Goal: Information Seeking & Learning: Learn about a topic

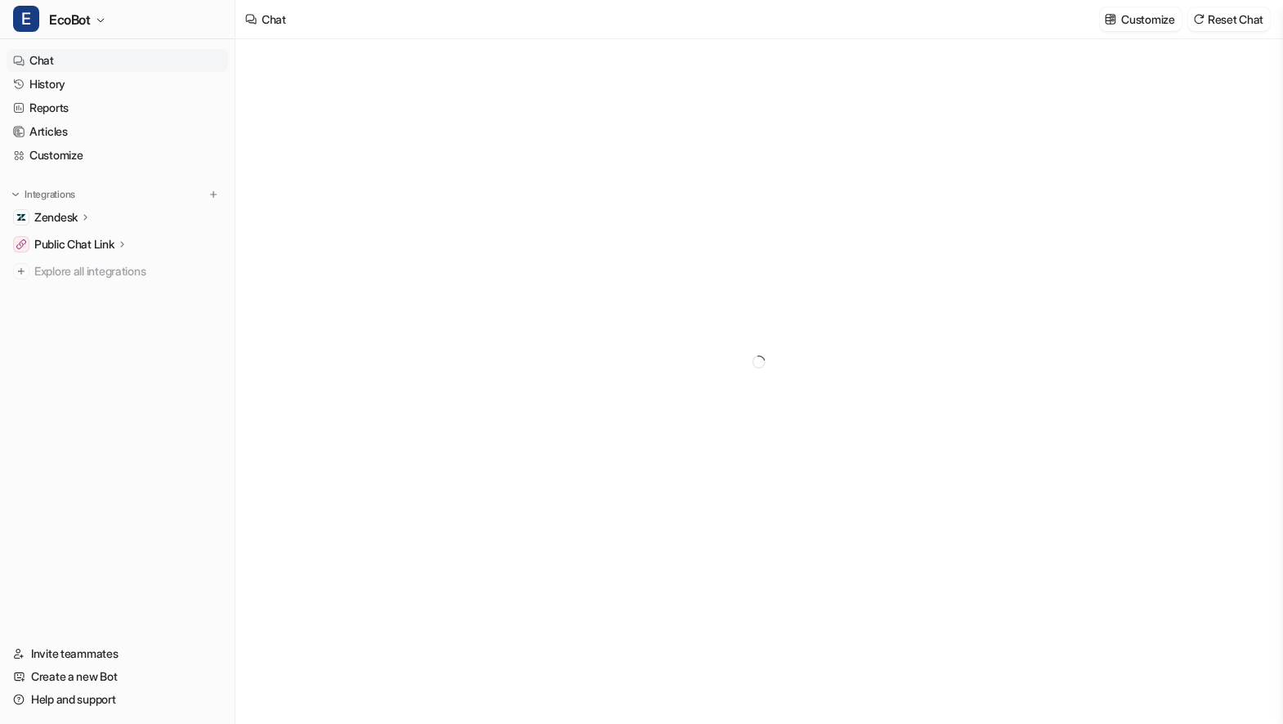
type textarea "**********"
click at [140, 86] on link "History" at bounding box center [118, 84] width 222 height 23
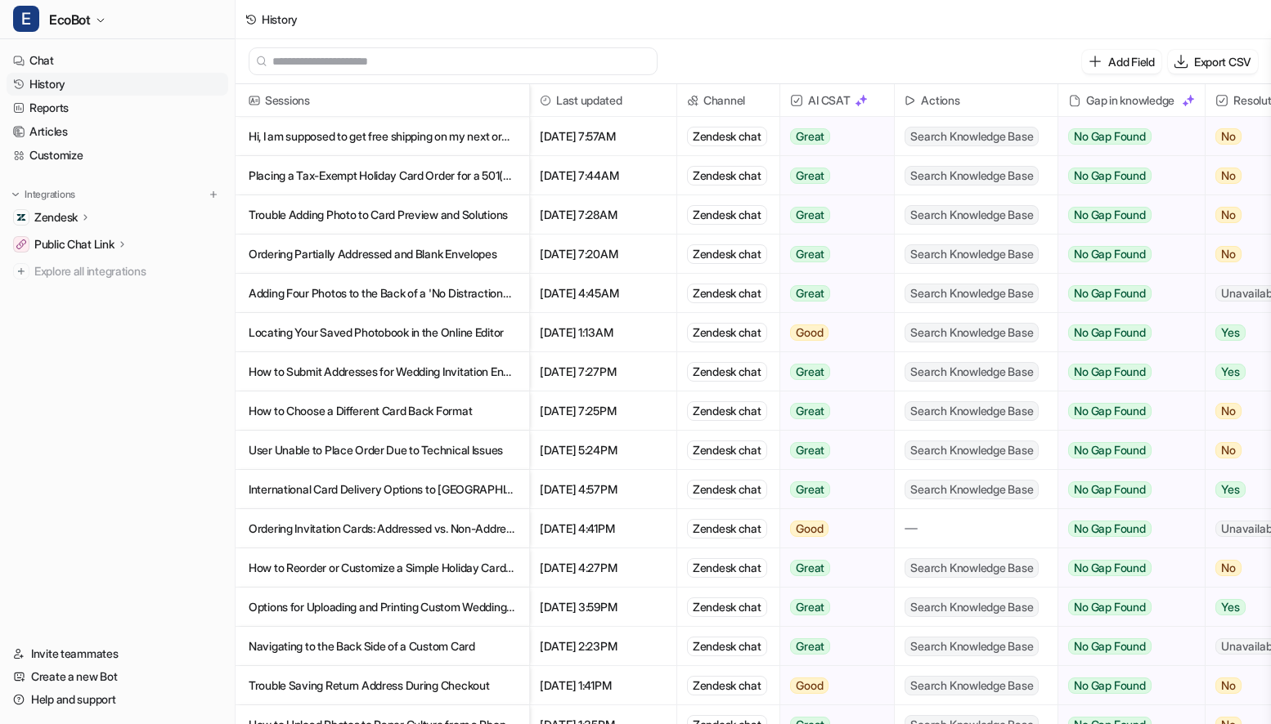
click at [439, 542] on p "Ordering Invitation Cards: Addressed vs. Non-Addressed Options" at bounding box center [382, 528] width 267 height 39
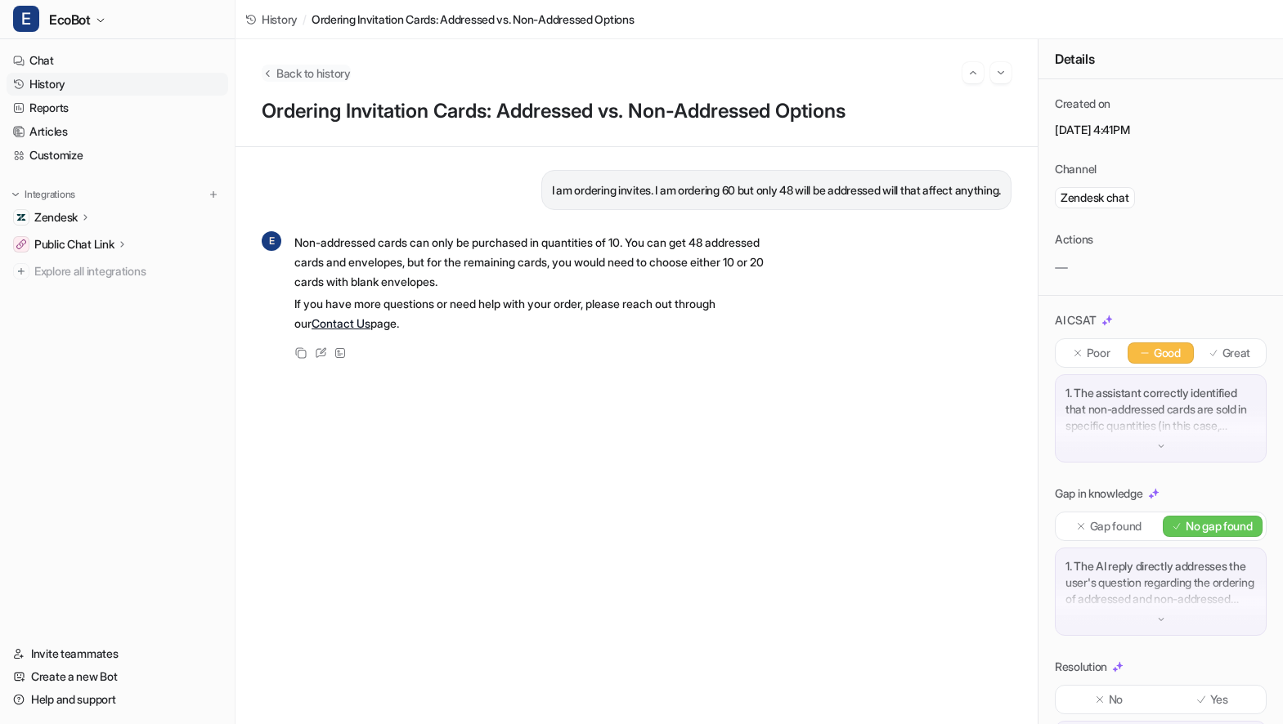
click at [312, 75] on span "Back to history" at bounding box center [313, 73] width 74 height 17
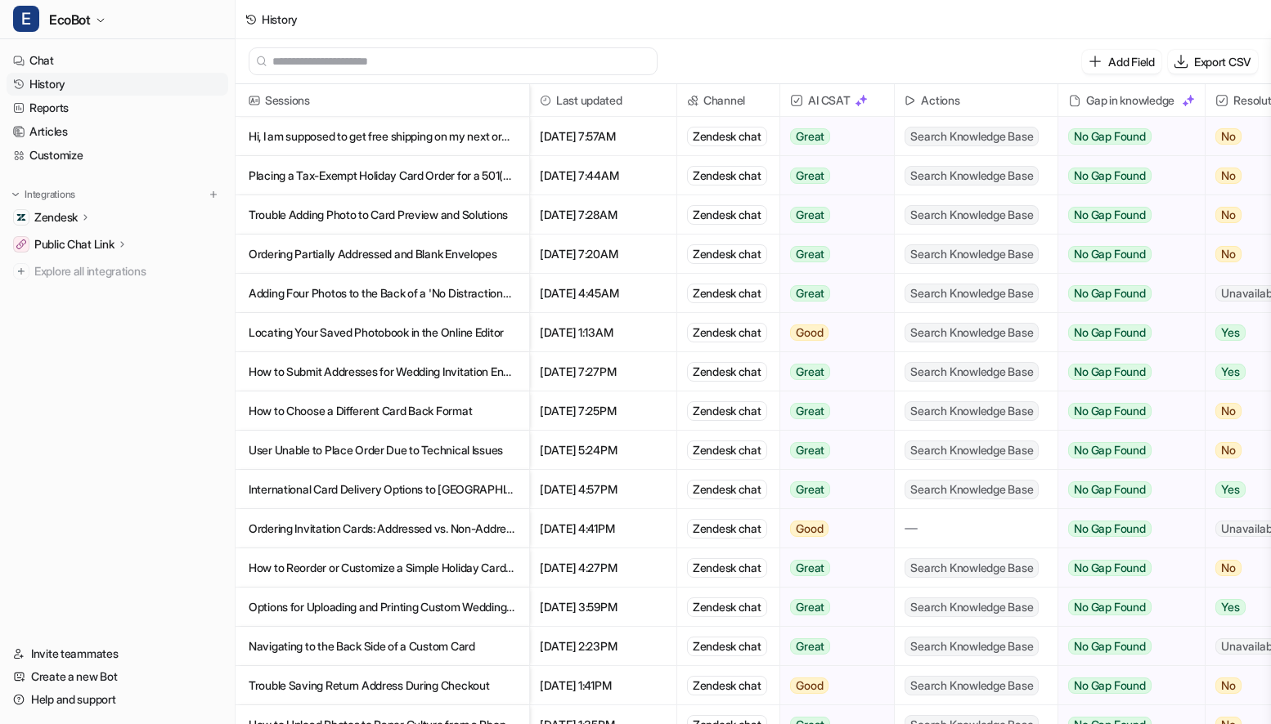
click at [494, 405] on p "How to Choose a Different Card Back Format" at bounding box center [382, 411] width 267 height 39
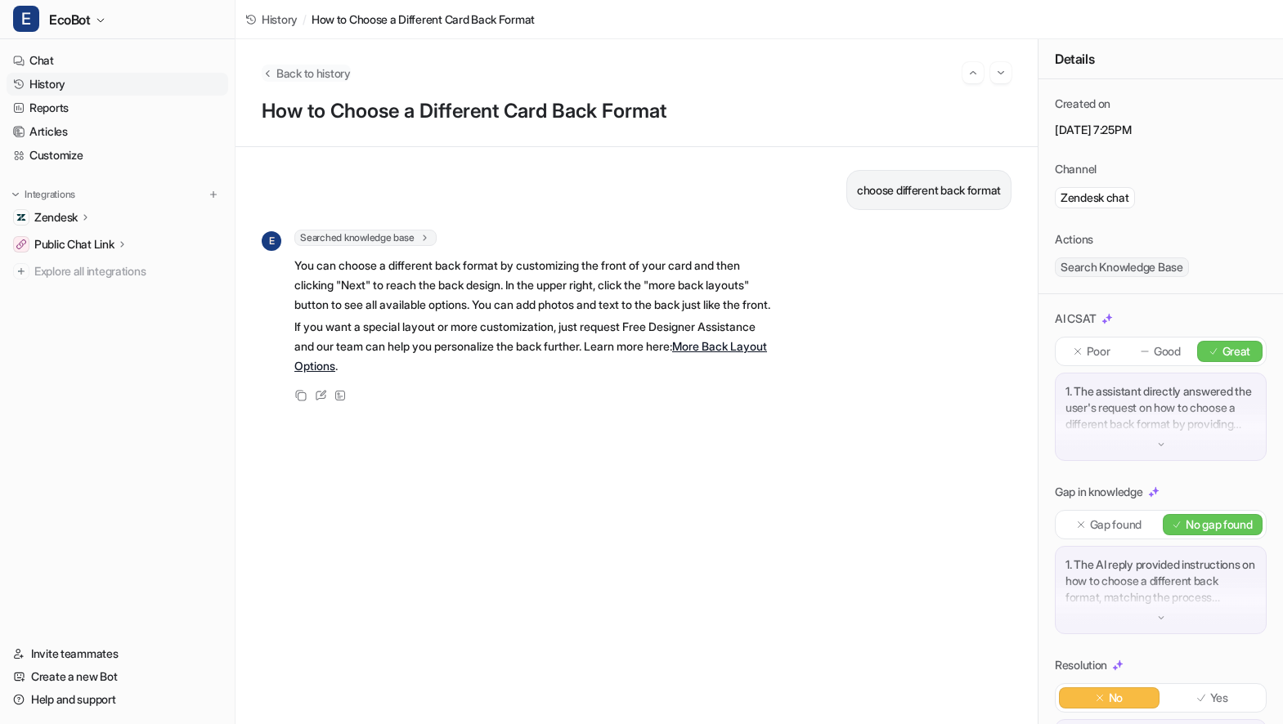
click at [303, 70] on span "Back to history" at bounding box center [313, 73] width 74 height 17
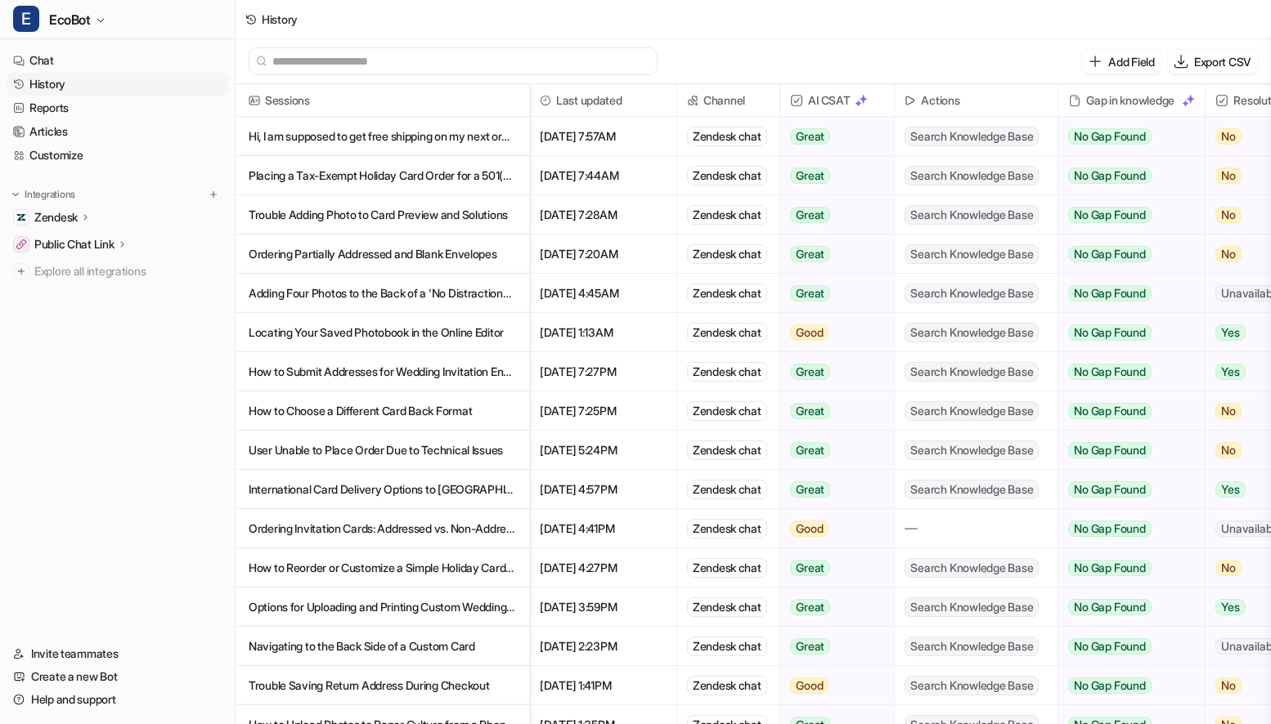
click at [449, 365] on p "How to Submit Addresses for Wedding Invitation Envelope Printing" at bounding box center [382, 371] width 267 height 39
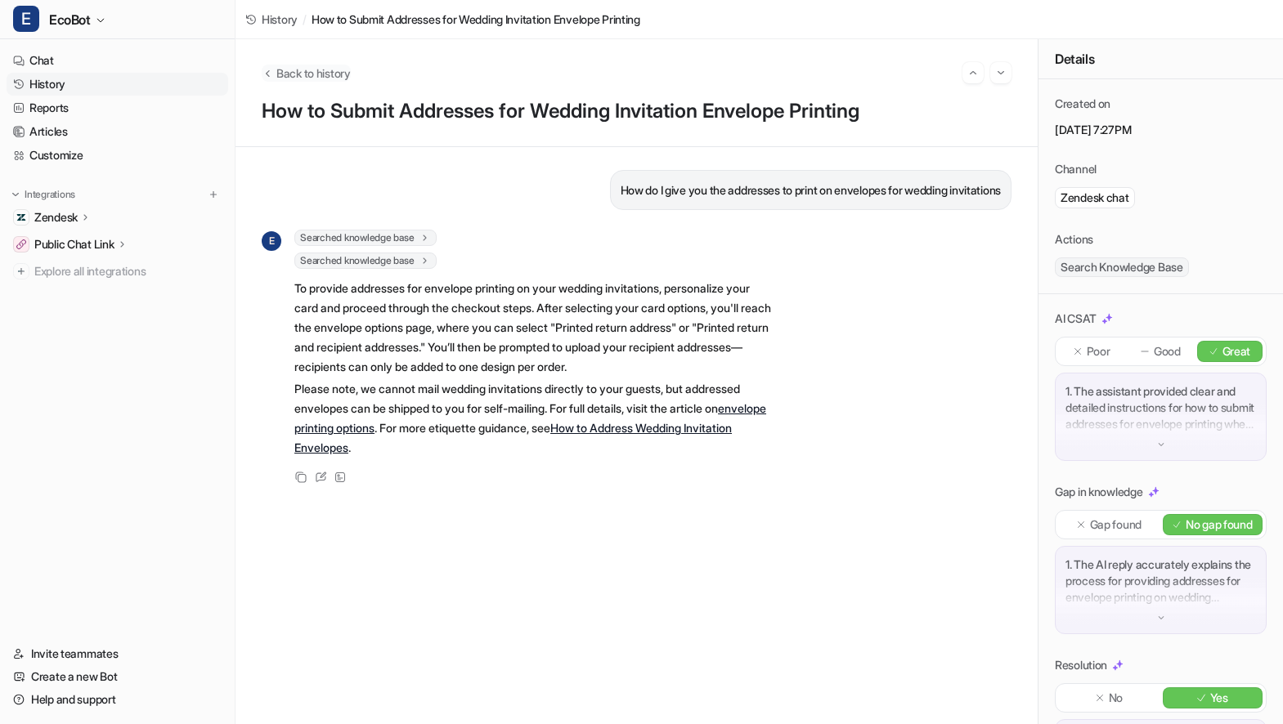
click at [299, 78] on span "Back to history" at bounding box center [313, 73] width 74 height 17
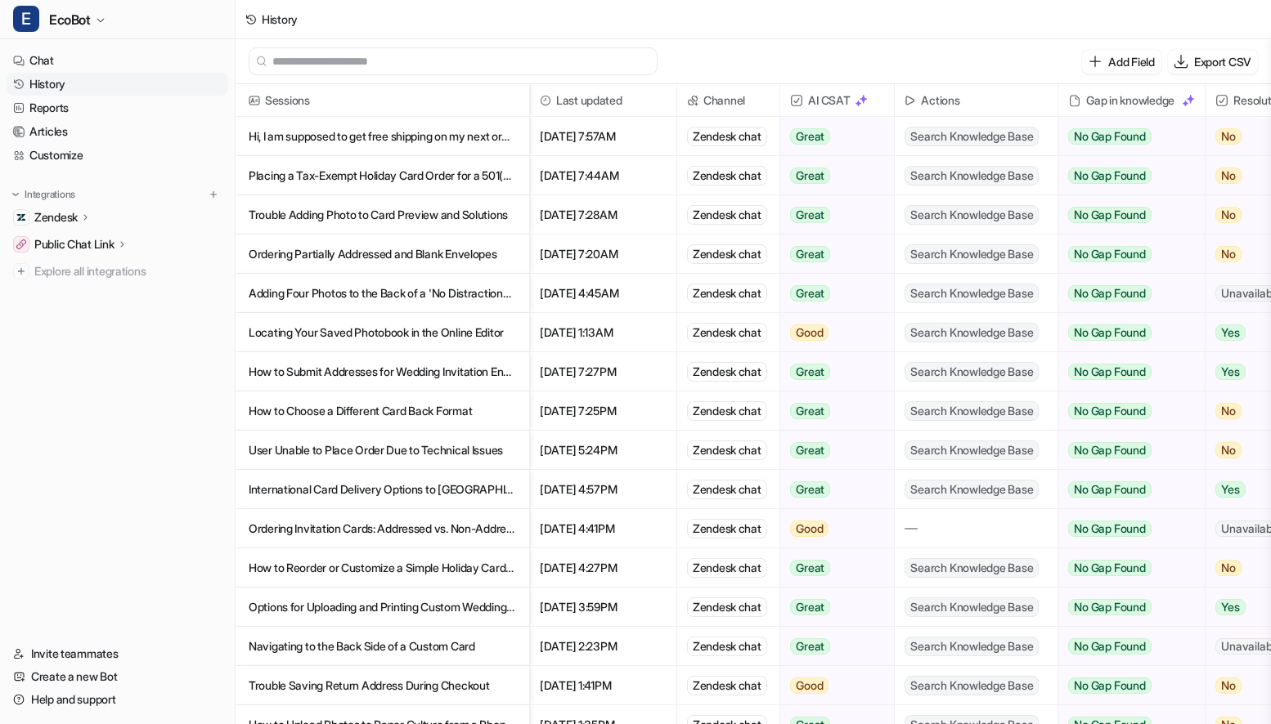
click at [460, 332] on p "Locating Your Saved Photobook in the Online Editor" at bounding box center [382, 332] width 267 height 39
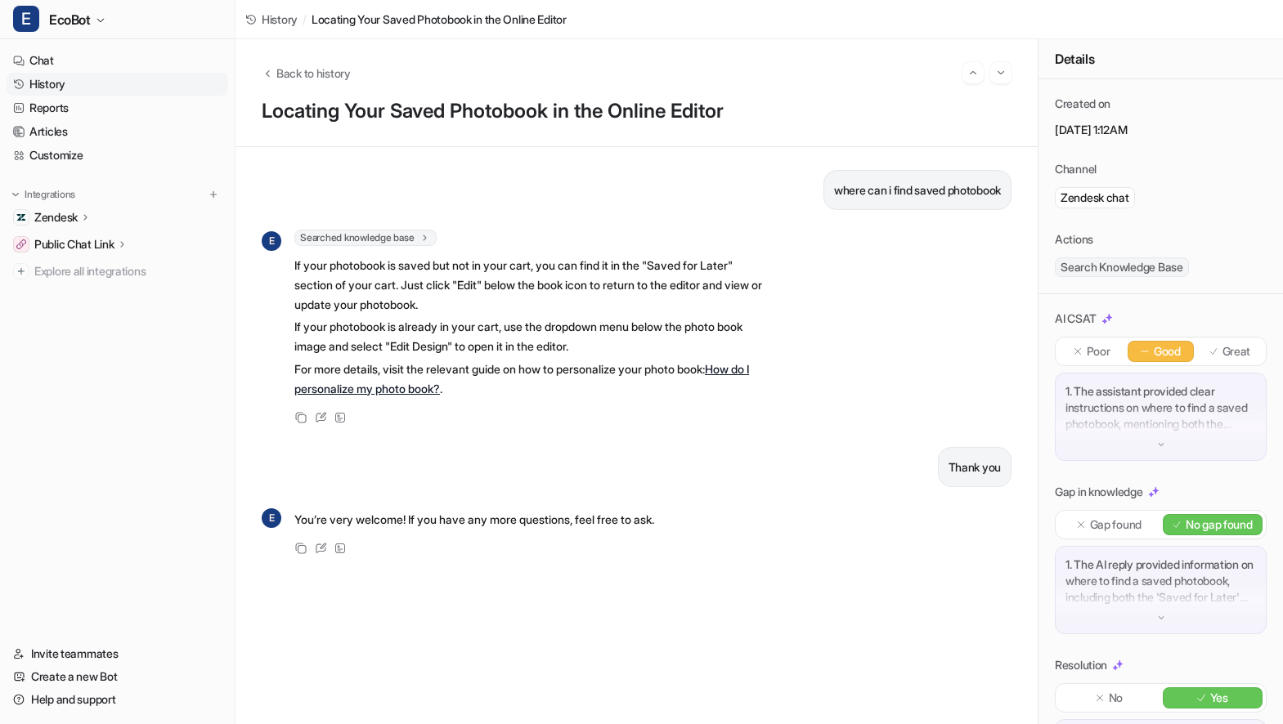
click at [334, 81] on div "Back to history" at bounding box center [637, 72] width 750 height 21
click at [331, 73] on span "Back to history" at bounding box center [313, 73] width 74 height 17
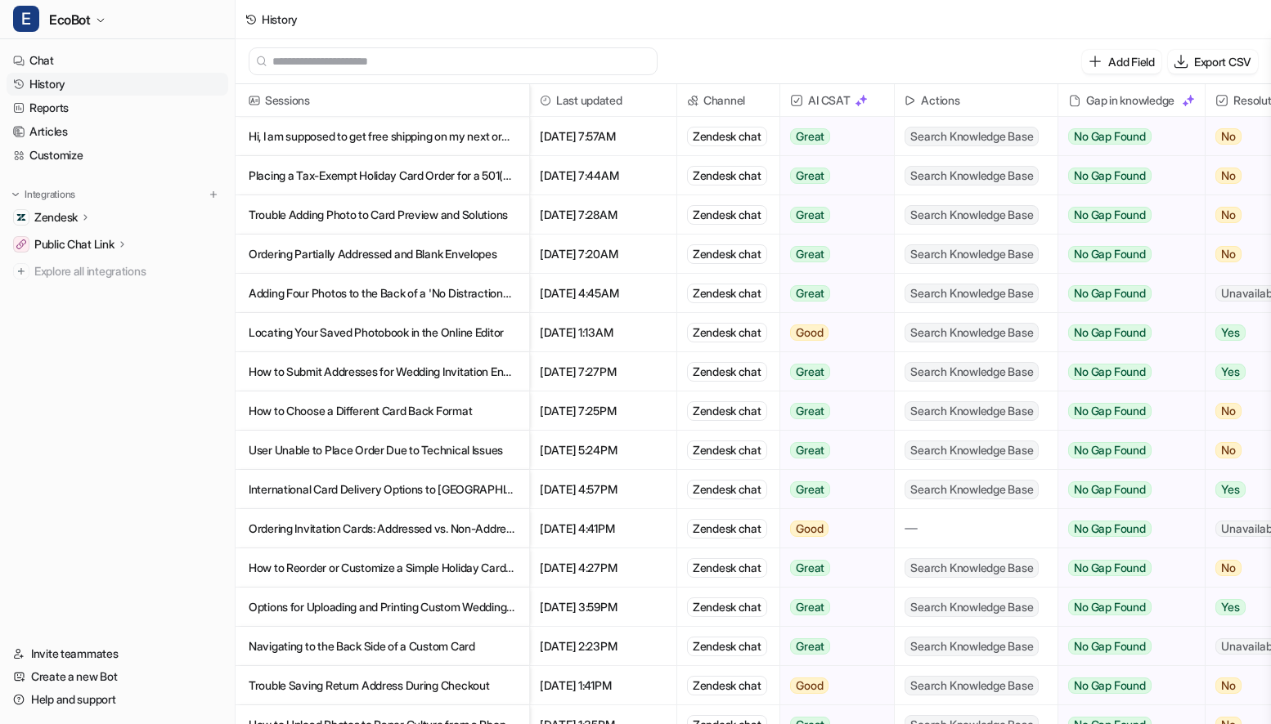
click at [473, 294] on p "Adding Four Photos to the Back of a 'No Distractions' Card" at bounding box center [382, 293] width 267 height 39
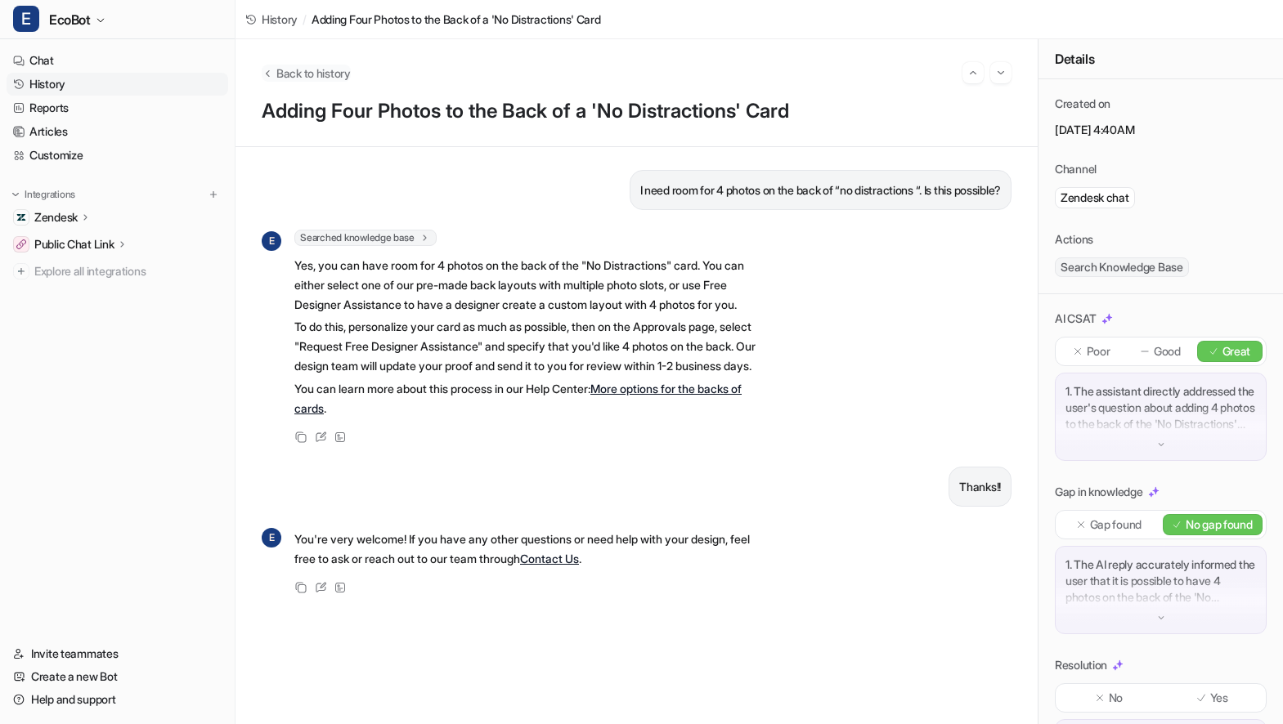
click at [308, 79] on span "Back to history" at bounding box center [313, 73] width 74 height 17
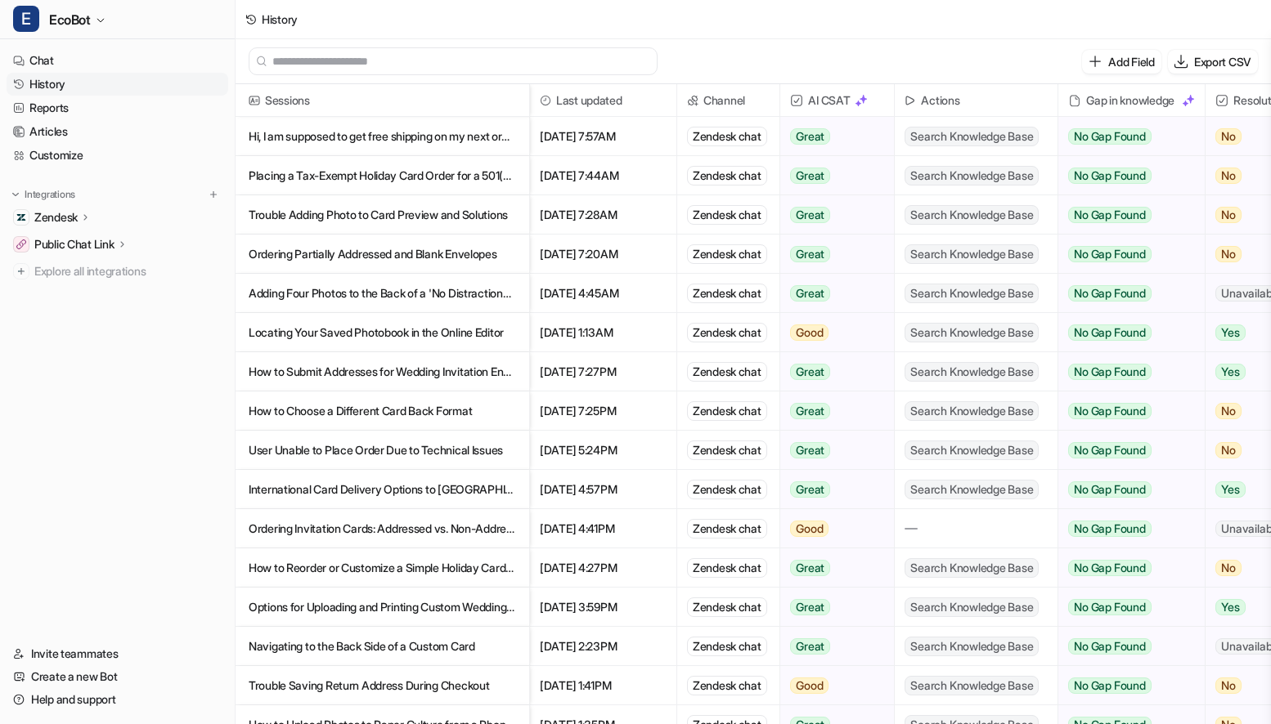
click at [430, 263] on p "Ordering Partially Addressed and Blank Envelopes" at bounding box center [382, 254] width 267 height 39
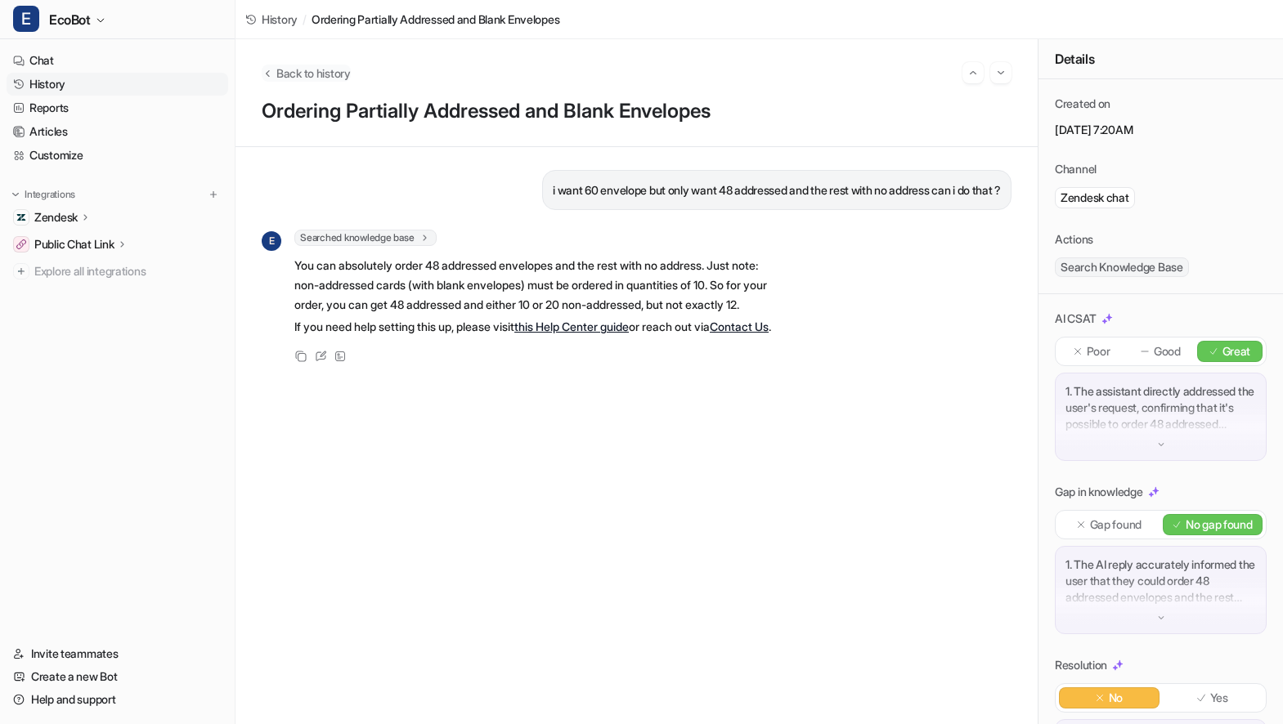
click at [293, 79] on span "Back to history" at bounding box center [313, 73] width 74 height 17
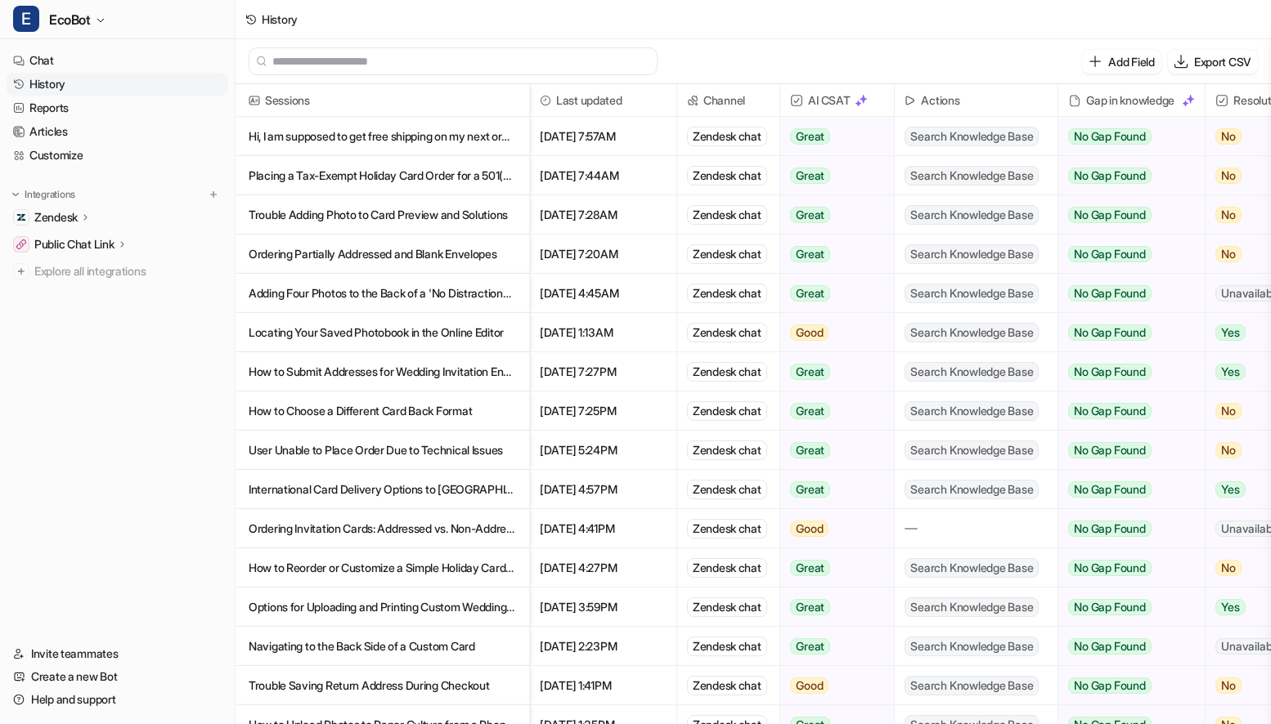
click at [353, 221] on p "Trouble Adding Photo to Card Preview and Solutions" at bounding box center [382, 214] width 267 height 39
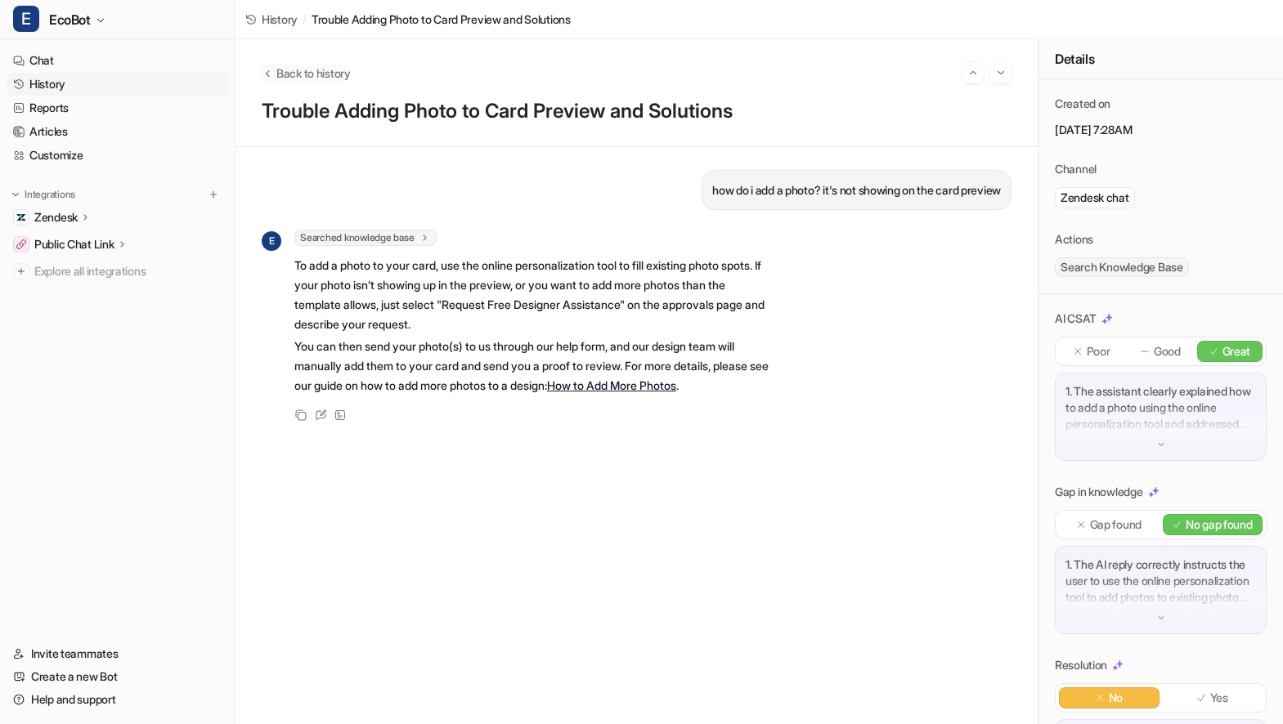
click at [316, 75] on span "Back to history" at bounding box center [313, 73] width 74 height 17
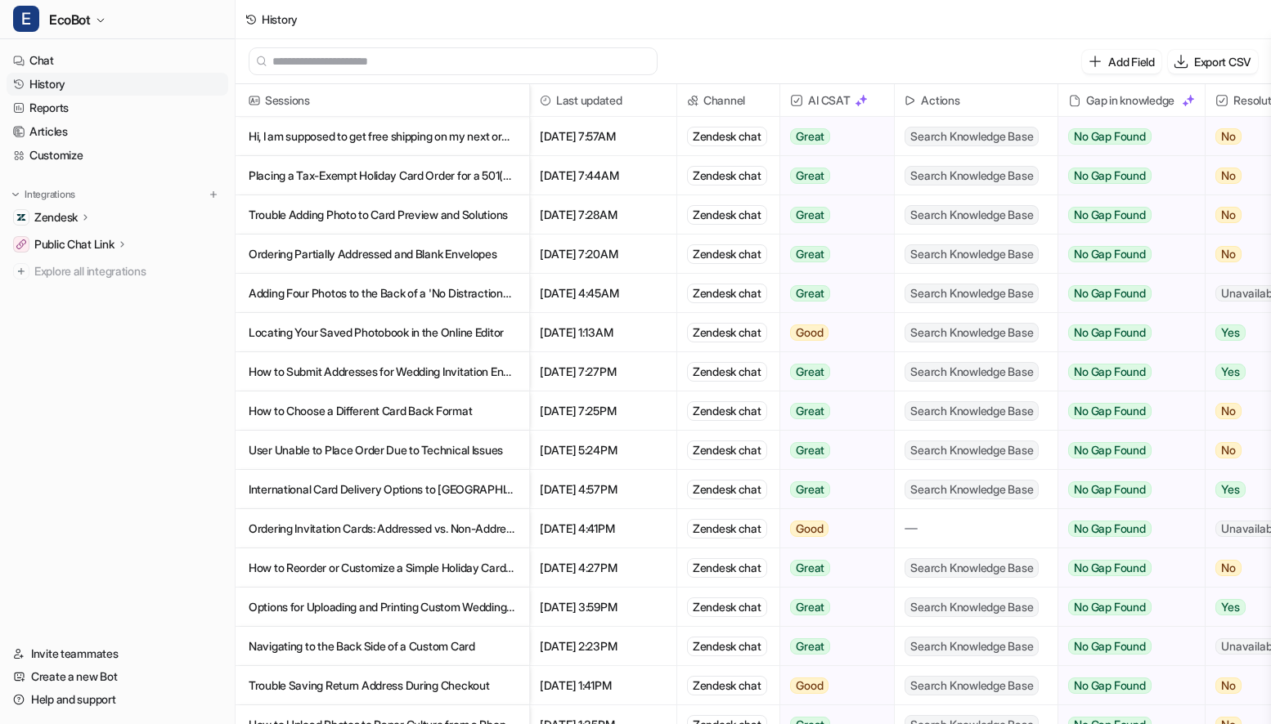
click at [386, 178] on p "Placing a Tax-Exempt Holiday Card Order for a 501(c)(3) Nonprofit" at bounding box center [382, 175] width 267 height 39
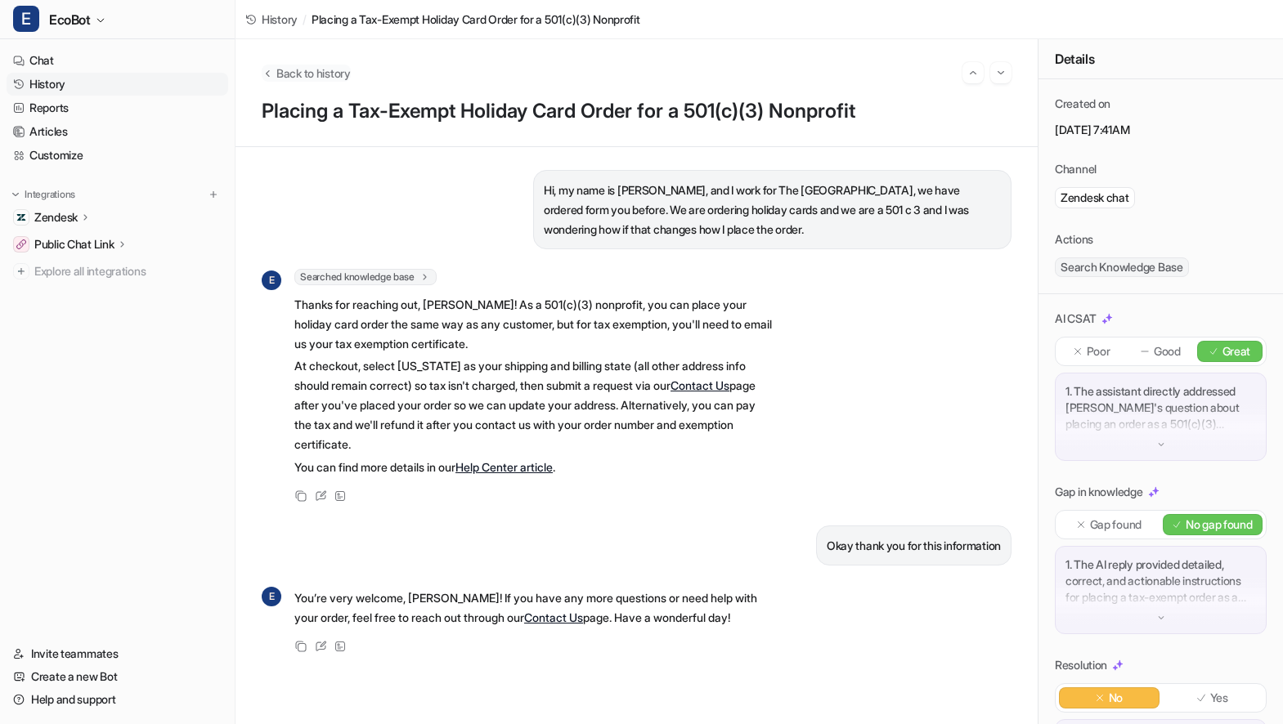
click at [298, 70] on span "Back to history" at bounding box center [313, 73] width 74 height 17
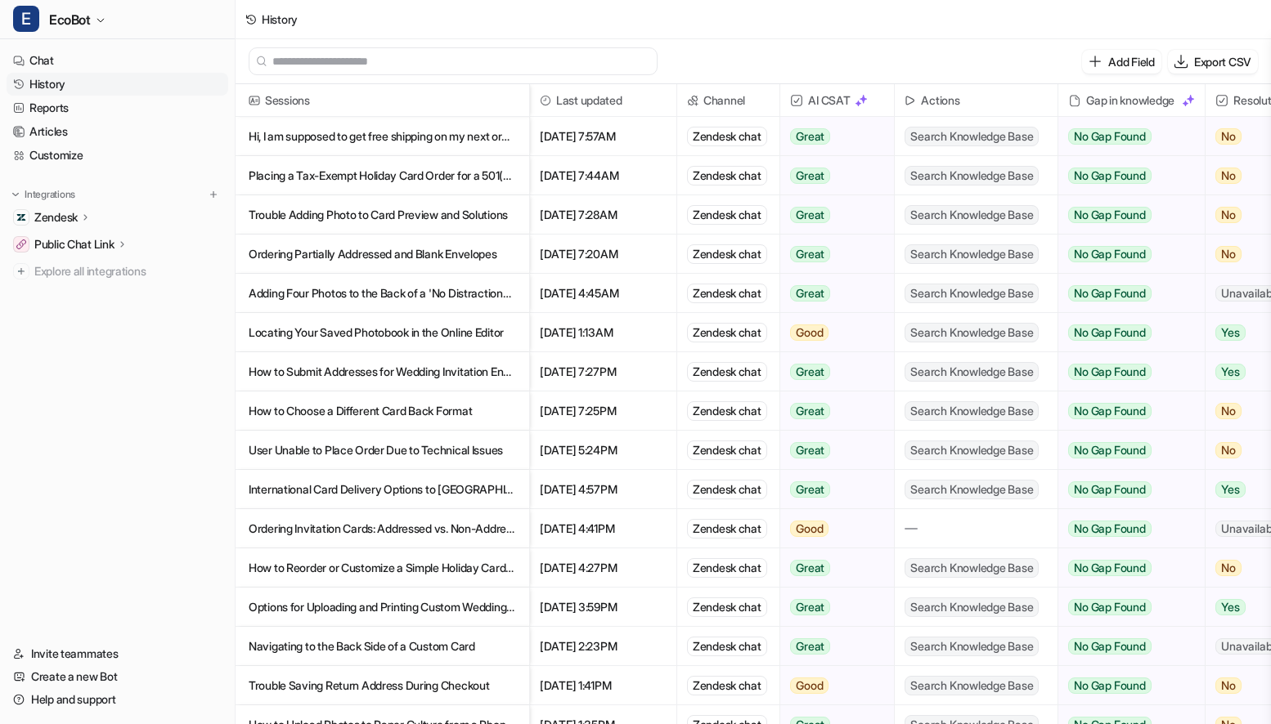
click at [422, 139] on p "Hi, I am supposed to get free shipping on my next order. I lost the email contac" at bounding box center [382, 136] width 267 height 39
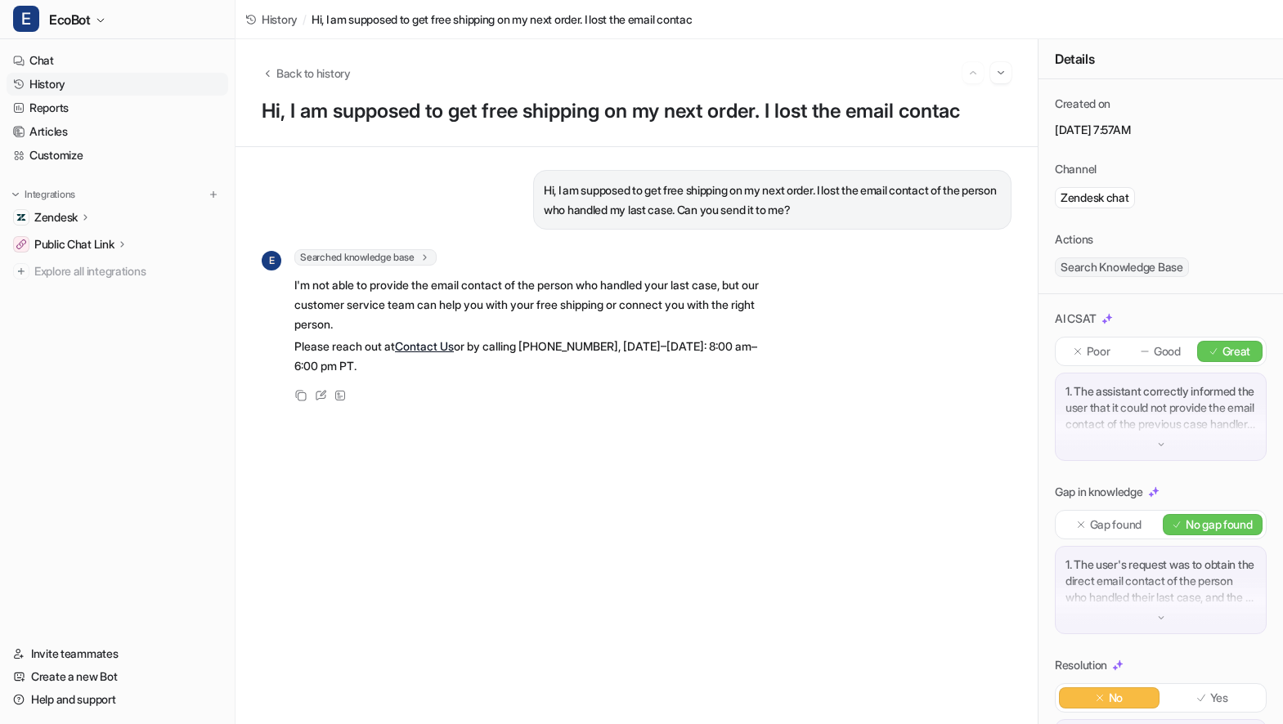
click at [294, 81] on div "Back to history" at bounding box center [637, 72] width 750 height 21
click at [293, 73] on span "Back to history" at bounding box center [313, 73] width 74 height 17
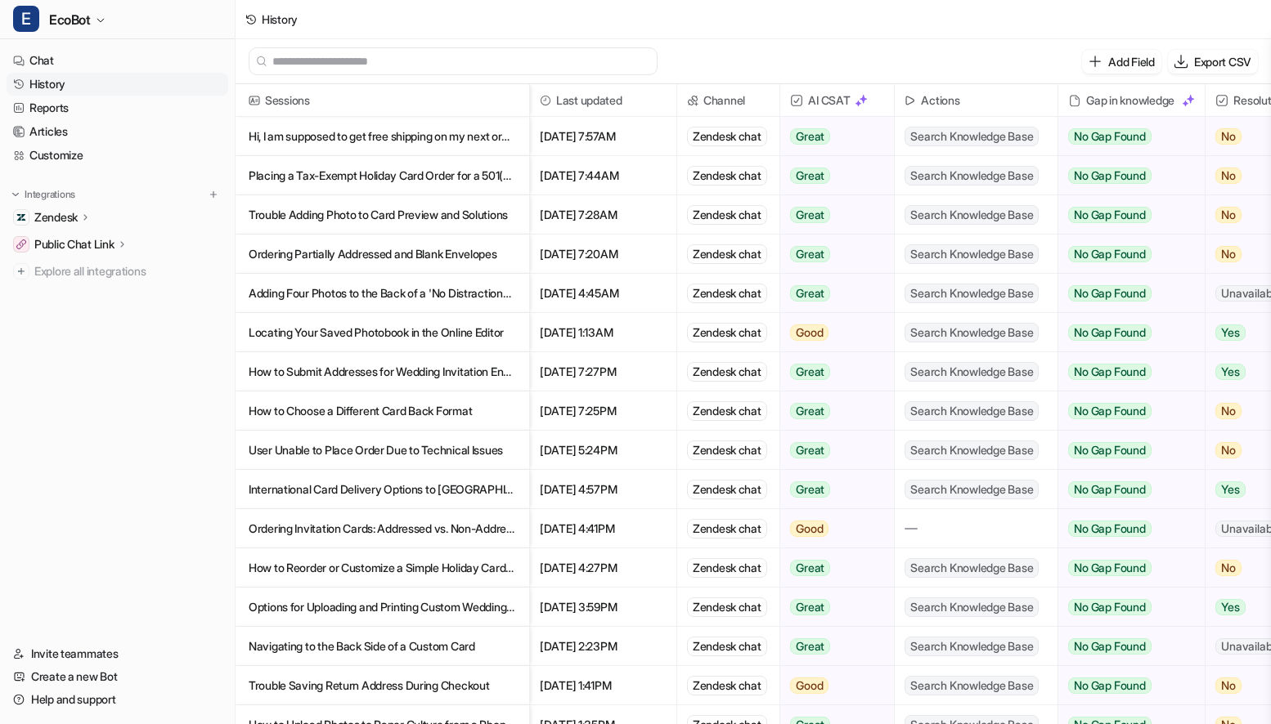
click at [376, 174] on p "Placing a Tax-Exempt Holiday Card Order for a 501(c)(3) Nonprofit" at bounding box center [382, 175] width 267 height 39
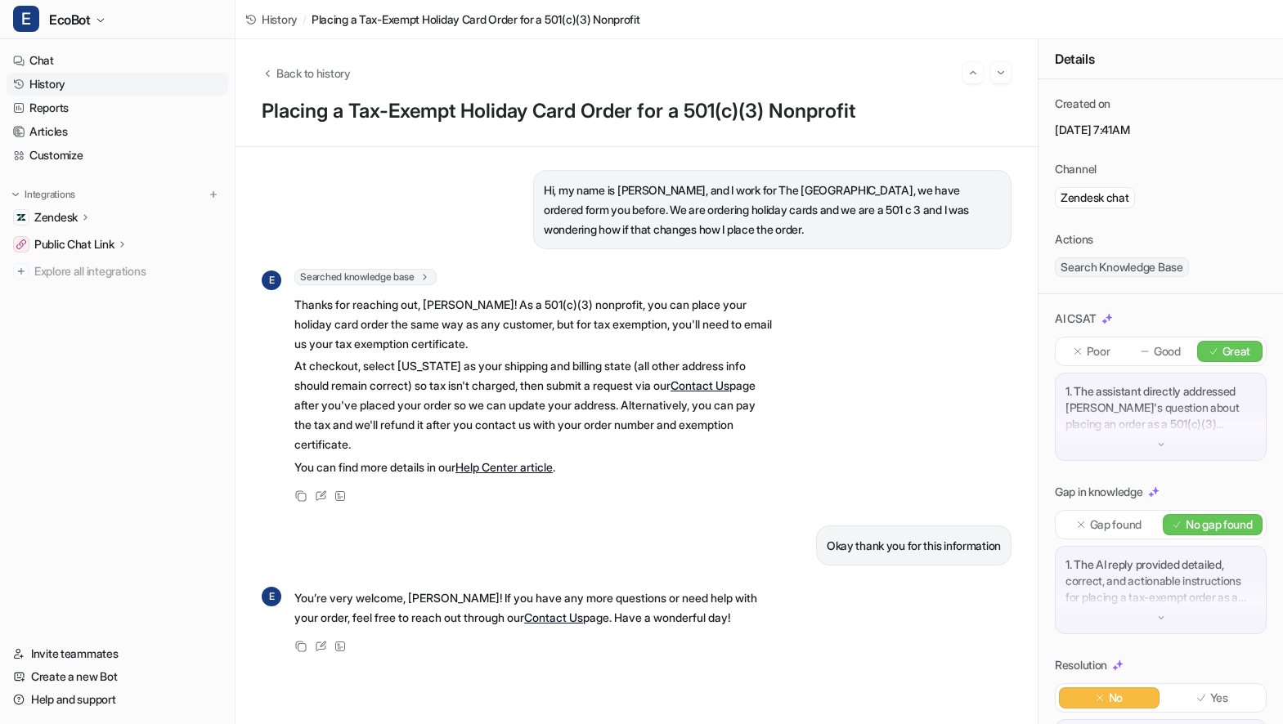
click at [47, 86] on link "History" at bounding box center [118, 84] width 222 height 23
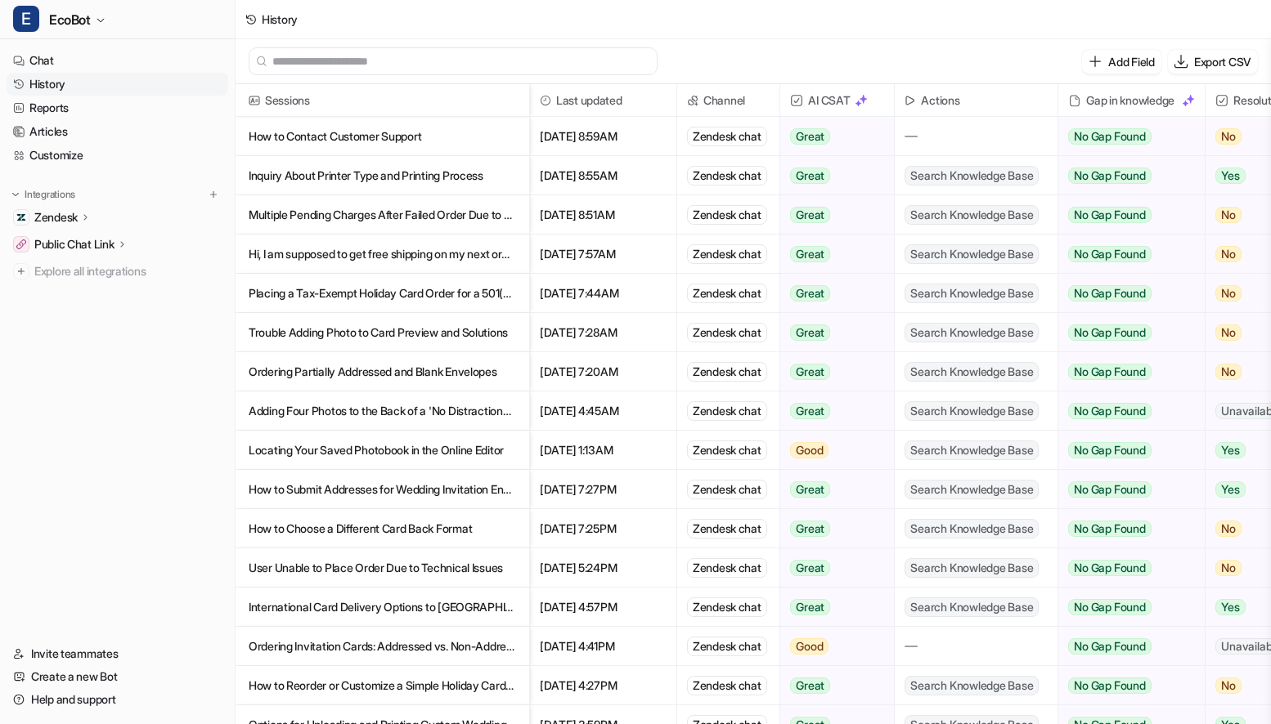
click at [451, 218] on p "Multiple Pending Charges After Failed Order Due to Debit Card Issue" at bounding box center [382, 214] width 267 height 39
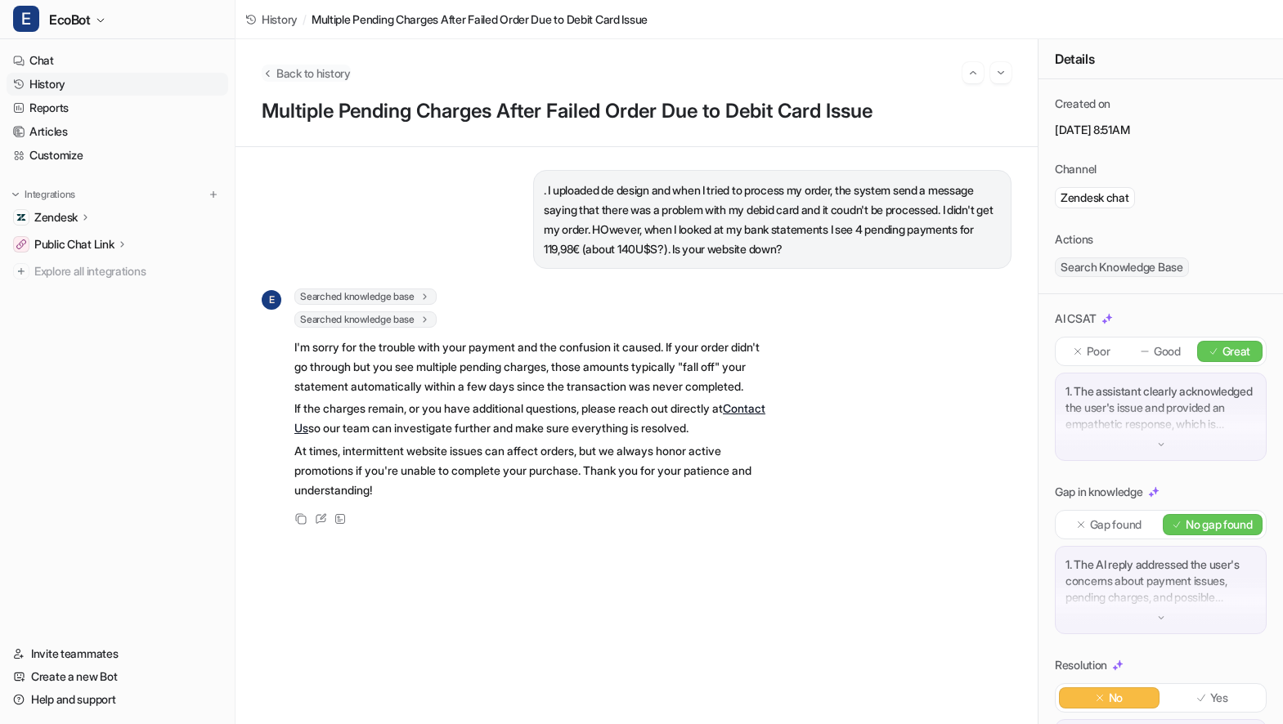
click at [303, 74] on span "Back to history" at bounding box center [313, 73] width 74 height 17
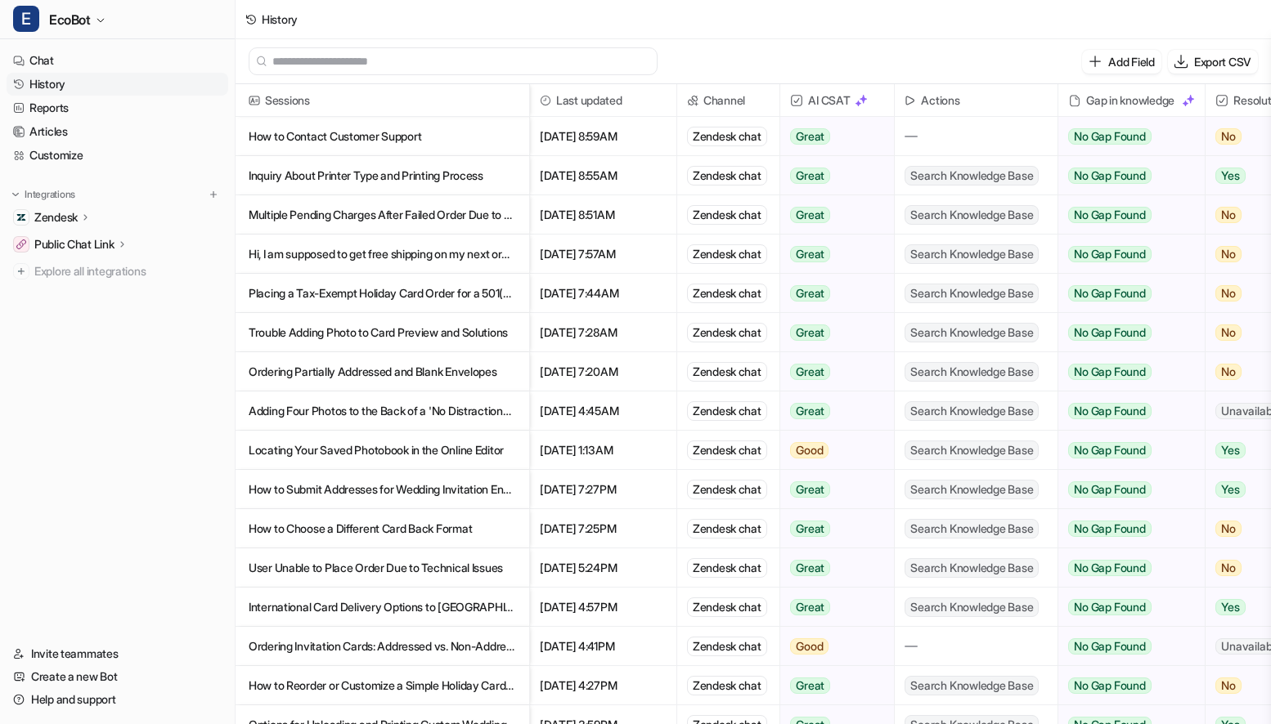
click at [430, 214] on p "Multiple Pending Charges After Failed Order Due to Debit Card Issue" at bounding box center [382, 214] width 267 height 39
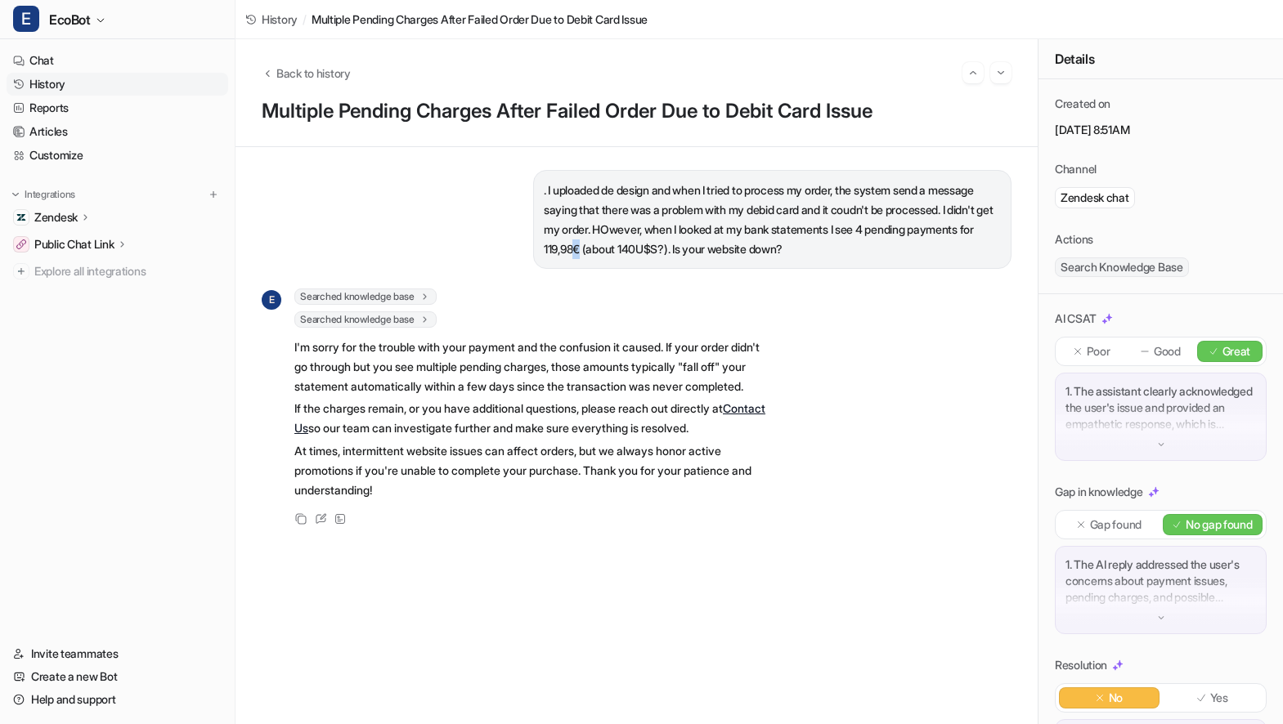
click at [682, 249] on p ". I uploaded de design and when I tried to process my order, the system send a …" at bounding box center [772, 220] width 457 height 78
copy p "€"
click at [318, 525] on icon at bounding box center [321, 518] width 12 height 11
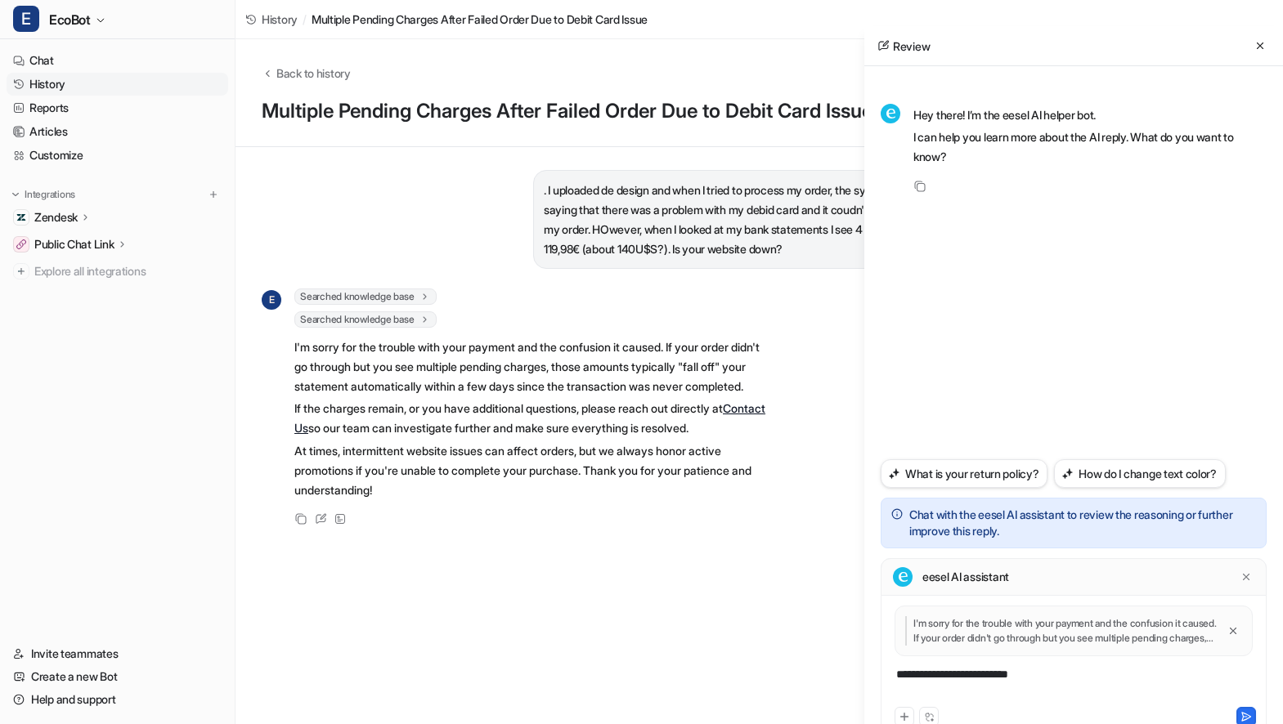
click at [1056, 679] on div "**********" at bounding box center [1074, 685] width 378 height 38
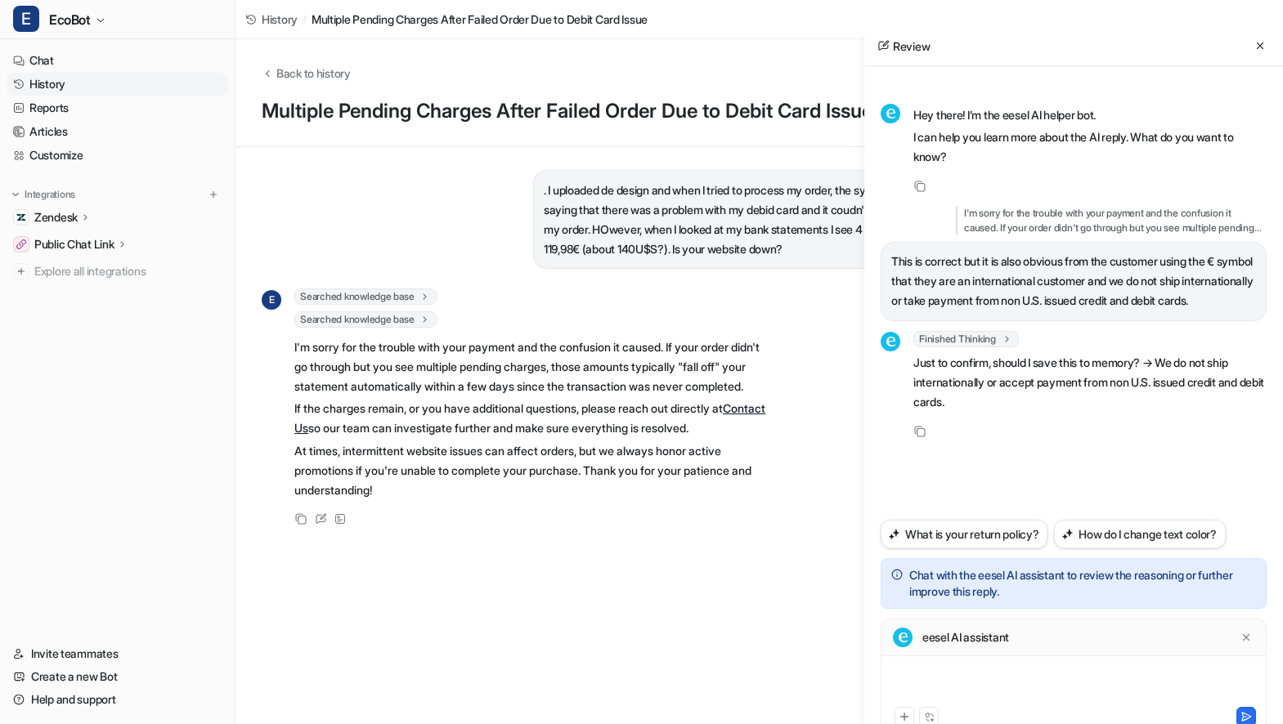
click at [1046, 668] on div at bounding box center [1074, 685] width 378 height 38
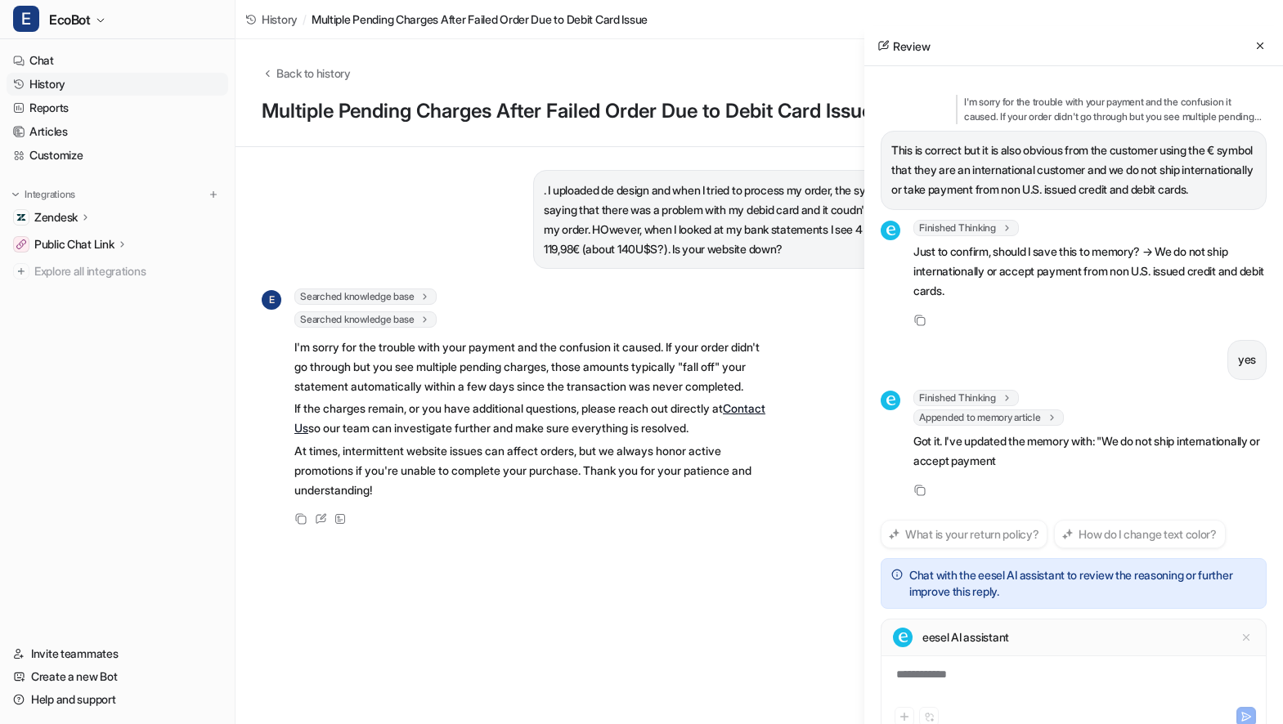
scroll to position [150, 0]
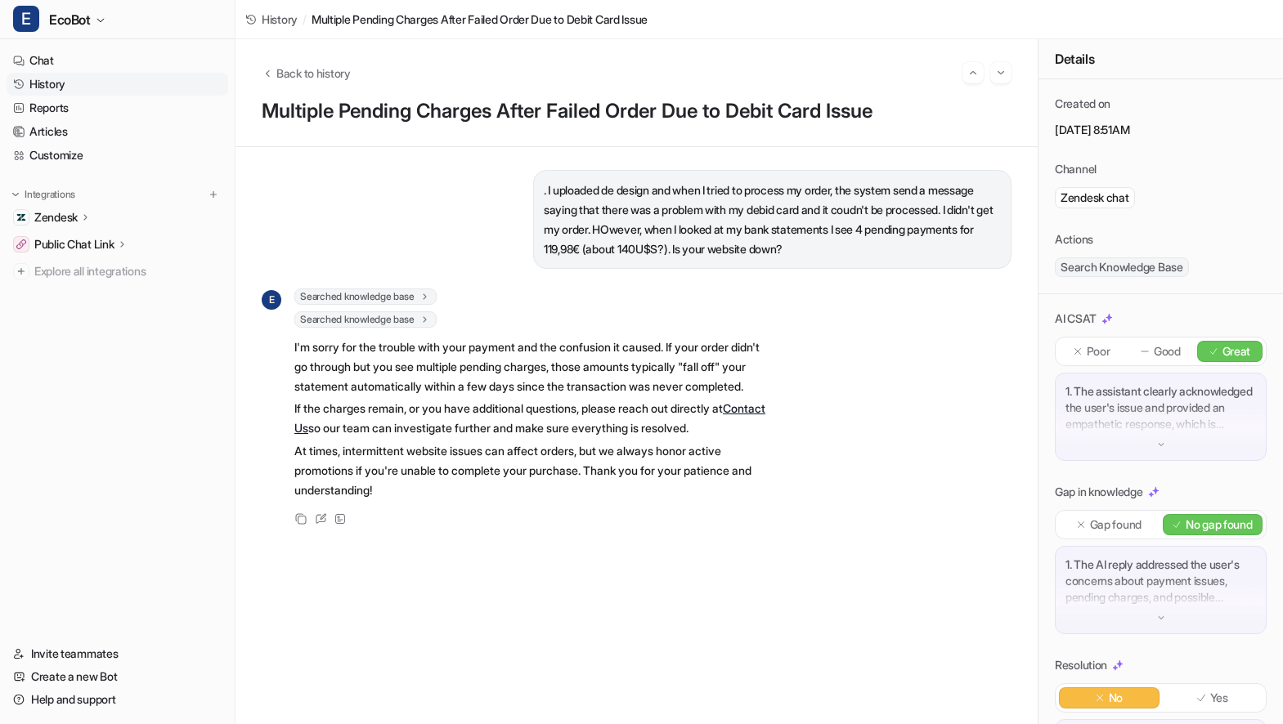
click at [105, 79] on link "History" at bounding box center [118, 84] width 222 height 23
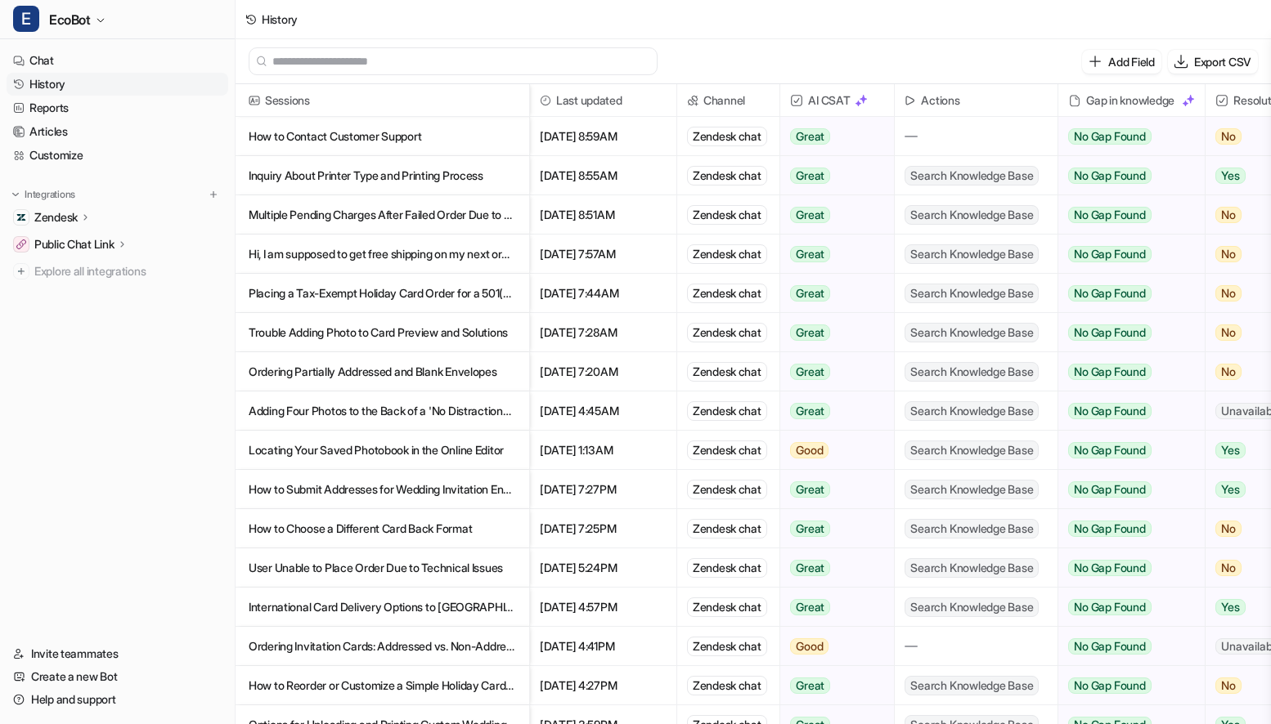
click at [492, 173] on p "Inquiry About Printer Type and Printing Process" at bounding box center [382, 175] width 267 height 39
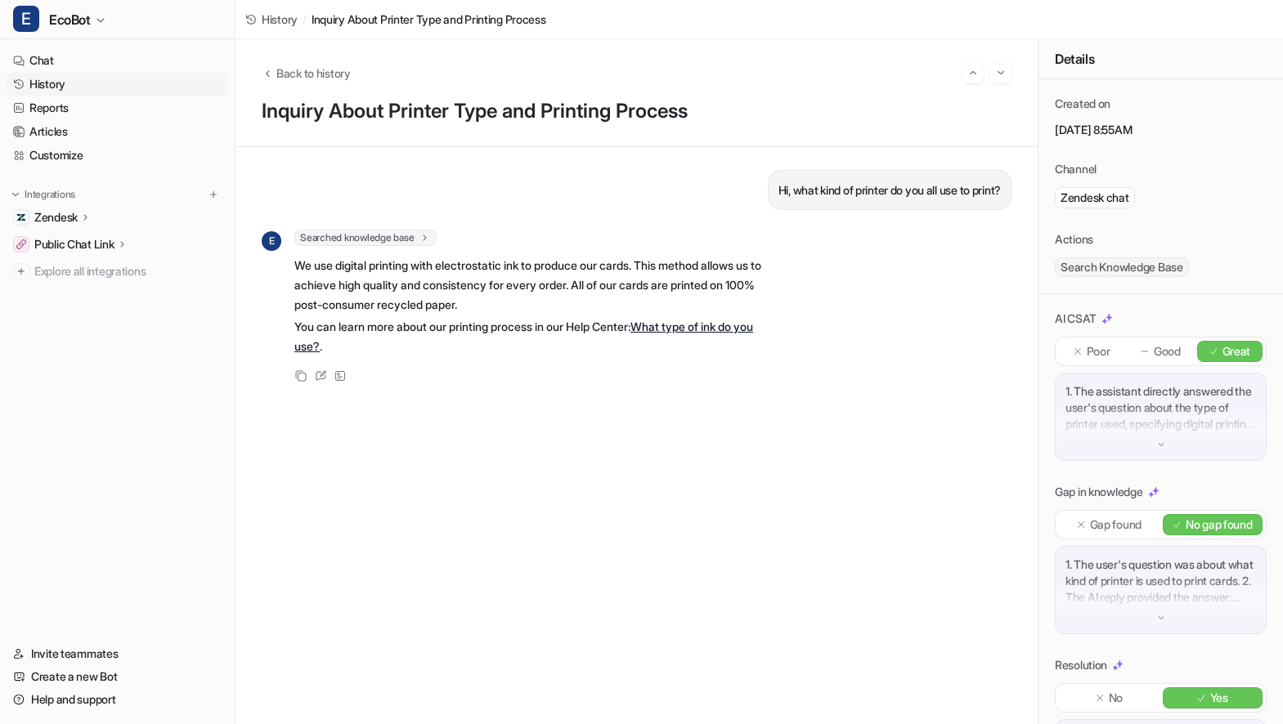
click at [74, 89] on link "History" at bounding box center [118, 84] width 222 height 23
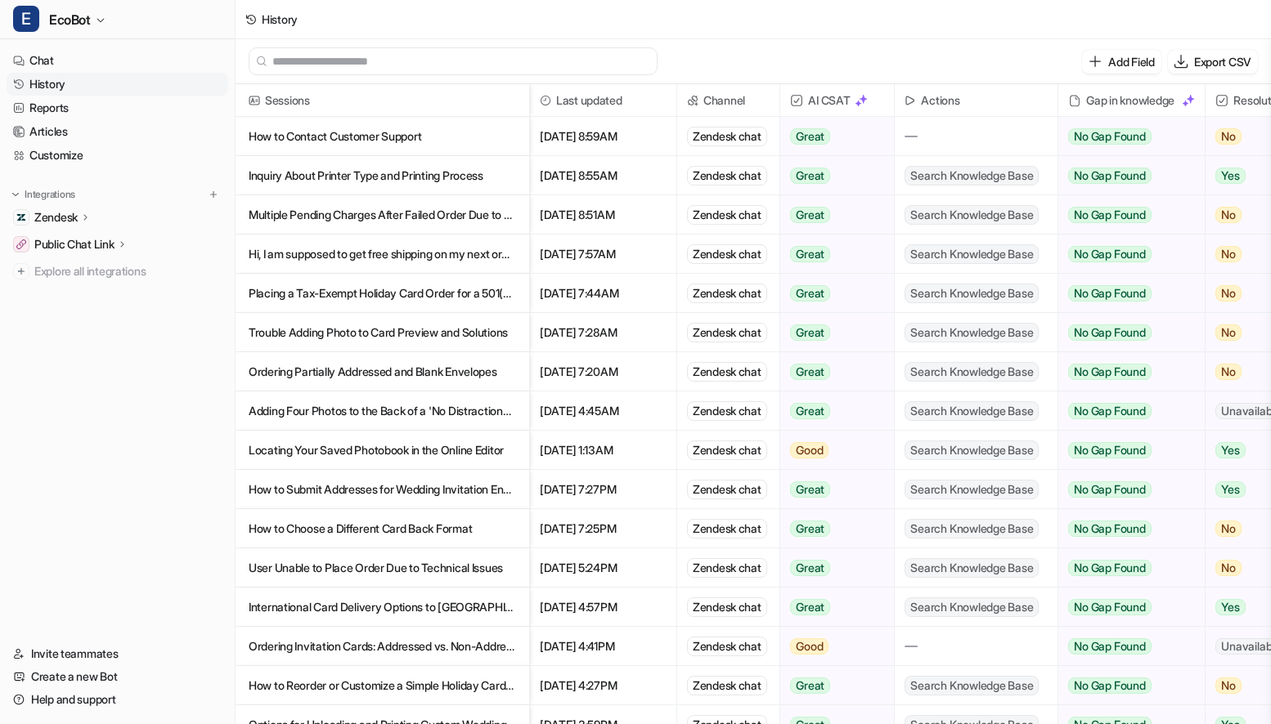
click at [476, 137] on p "How to Contact Customer Support" at bounding box center [382, 136] width 267 height 39
